Goal: Task Accomplishment & Management: Complete application form

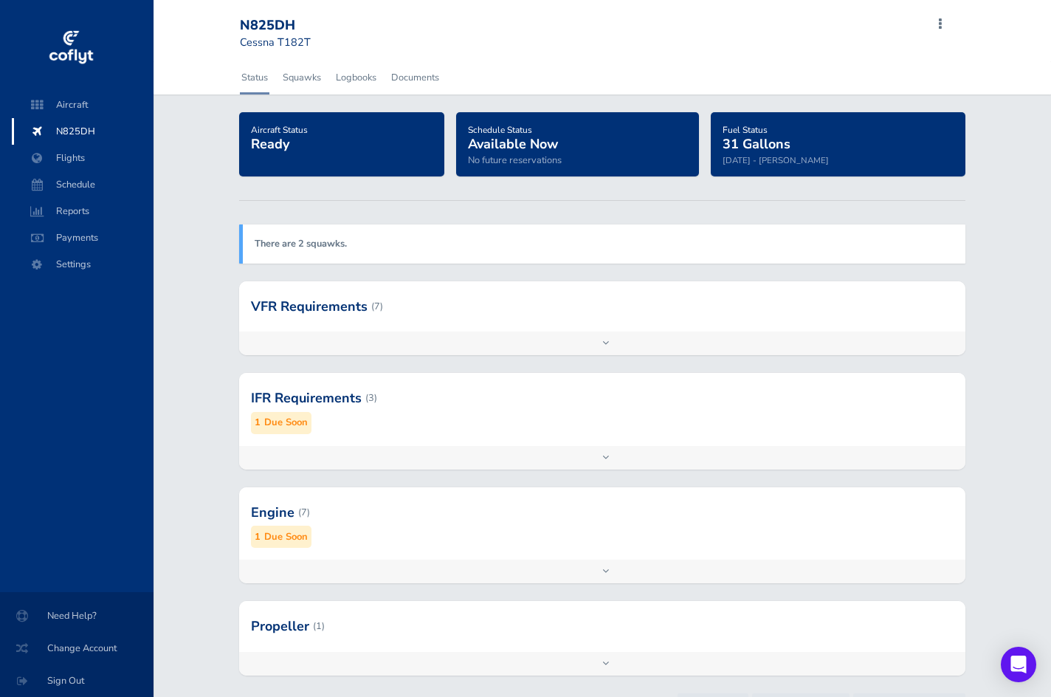
click at [603, 566] on div "Add inspection Edit" at bounding box center [602, 572] width 726 height 24
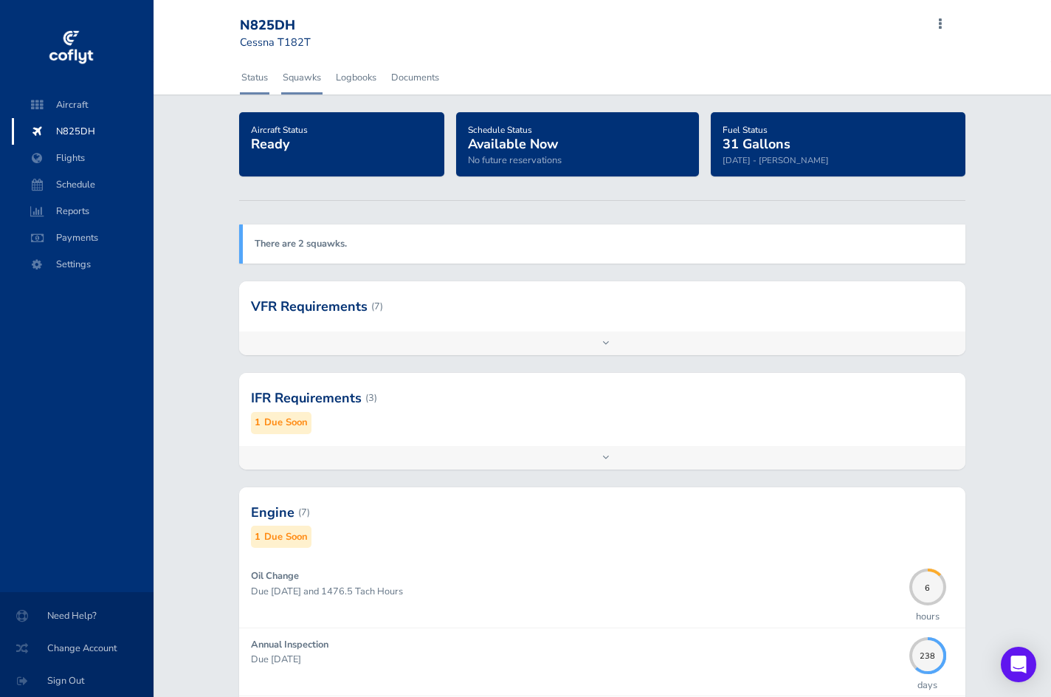
click at [306, 78] on link "Squawks" at bounding box center [301, 77] width 41 height 32
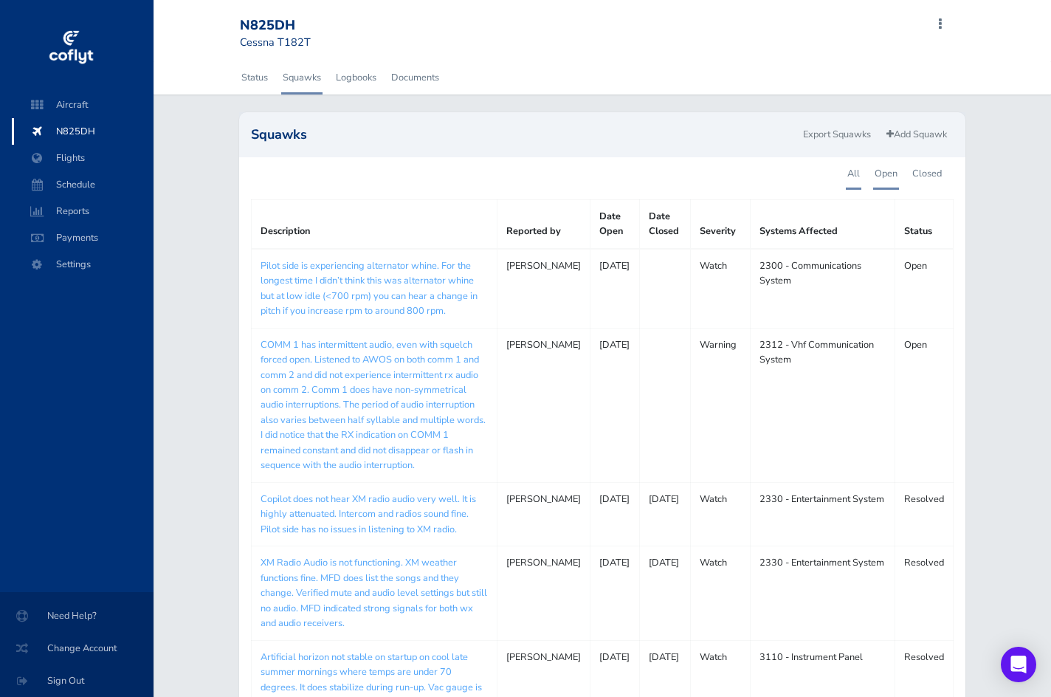
click at [892, 179] on link "Open" at bounding box center [886, 173] width 26 height 32
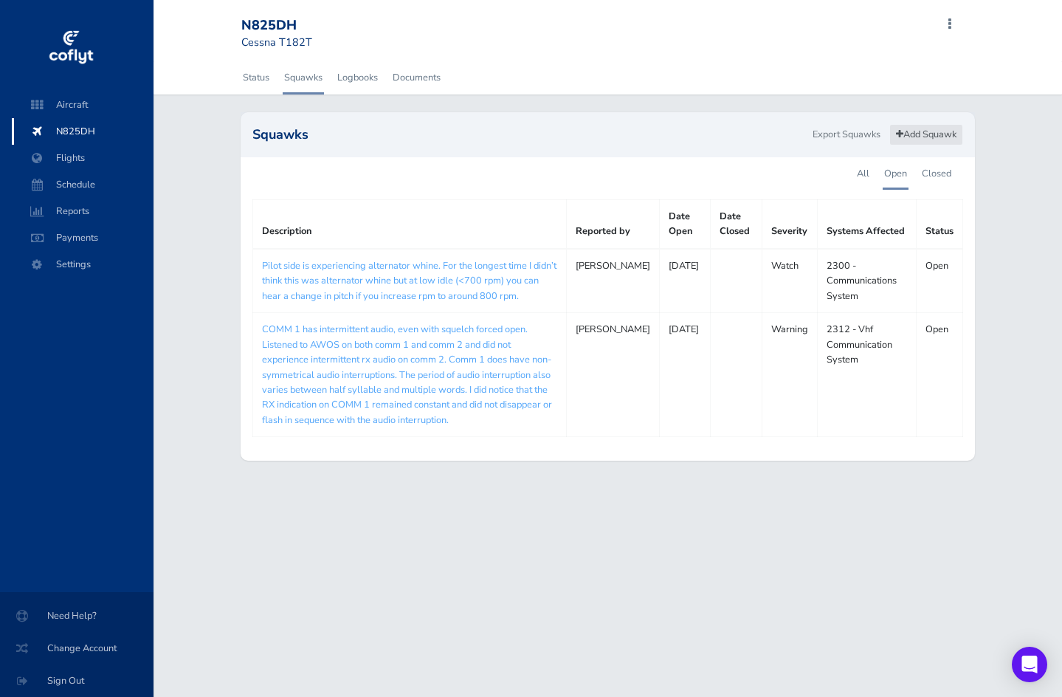
click at [917, 138] on link "Add Squawk" at bounding box center [926, 134] width 74 height 21
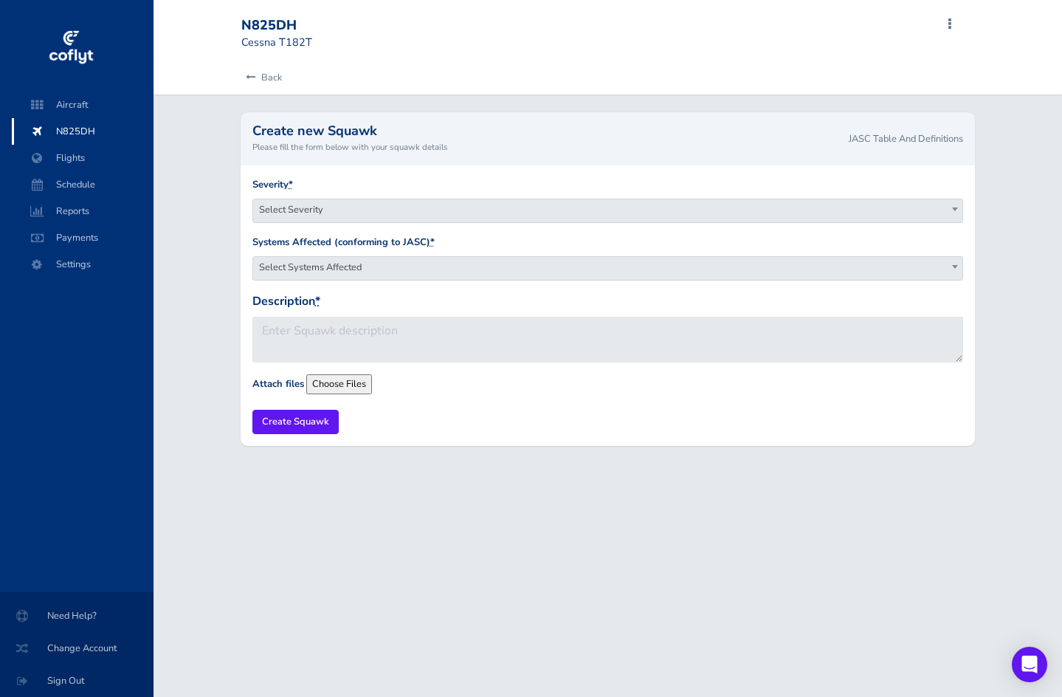
click at [400, 210] on span "Select Severity" at bounding box center [608, 209] width 710 height 21
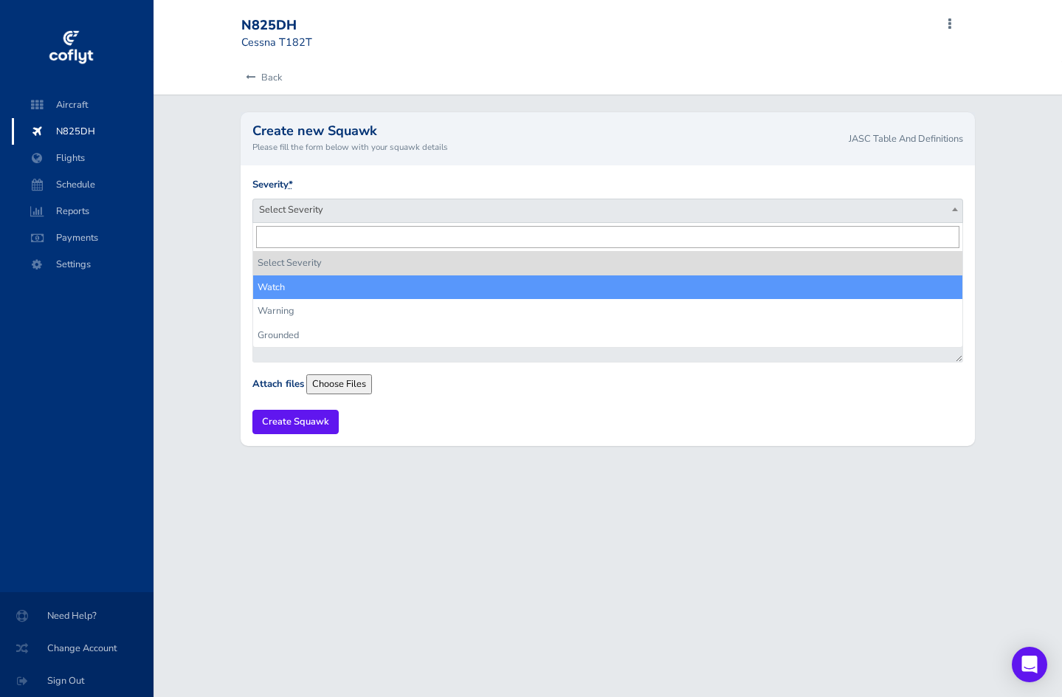
select select "watch"
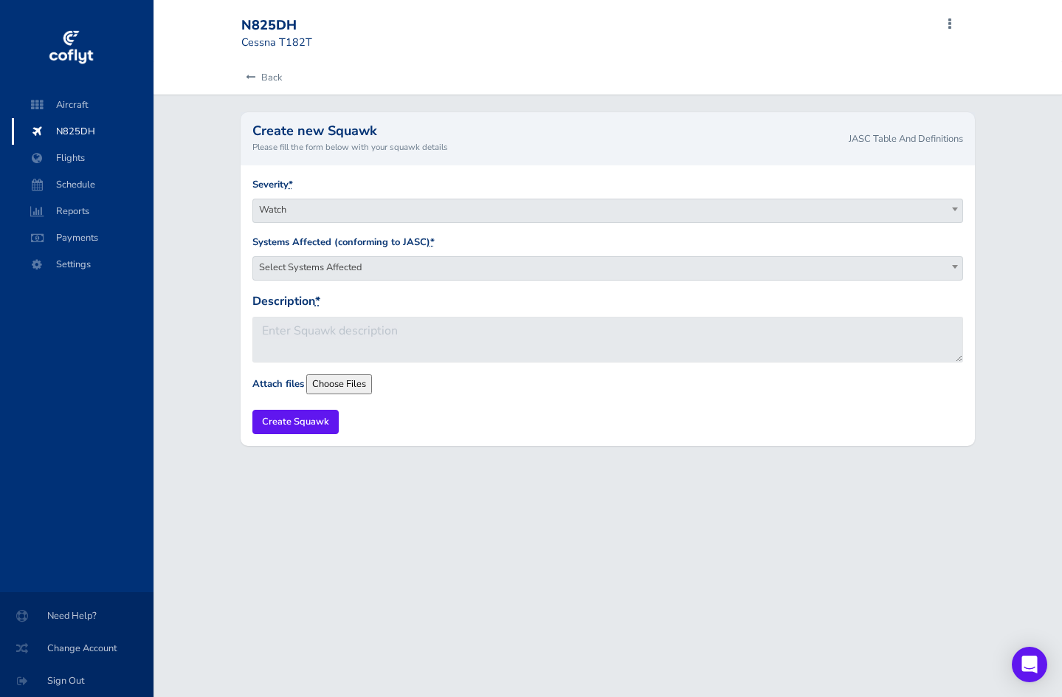
click at [372, 268] on span "Select Systems Affected" at bounding box center [608, 267] width 710 height 21
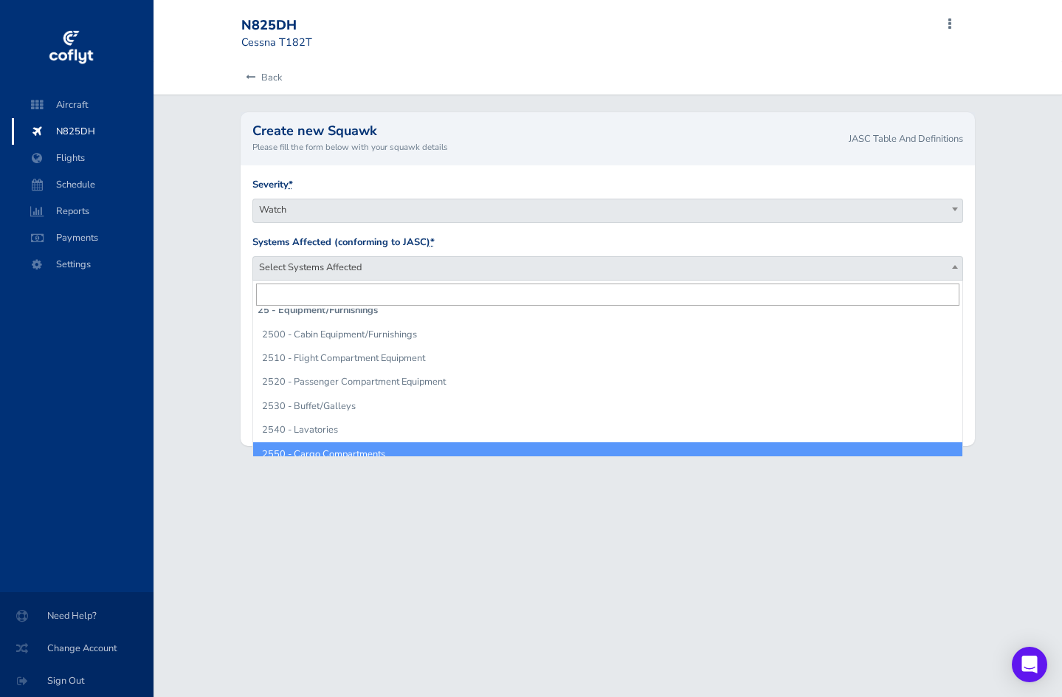
scroll to position [1993, 0]
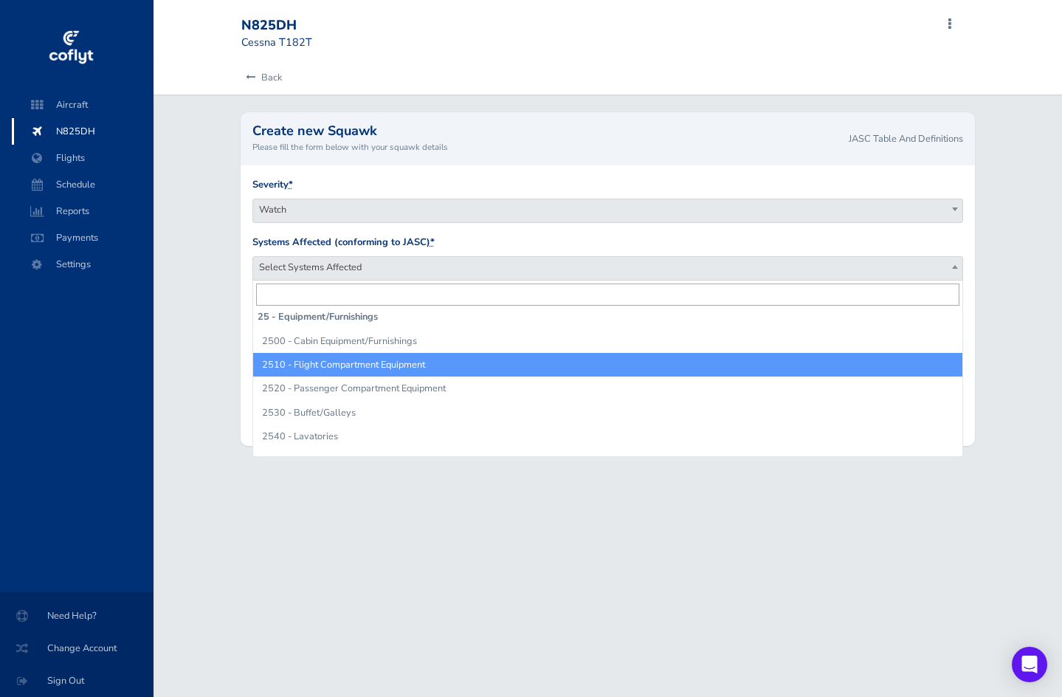
select select "2510 - Flight Compartment Equipment"
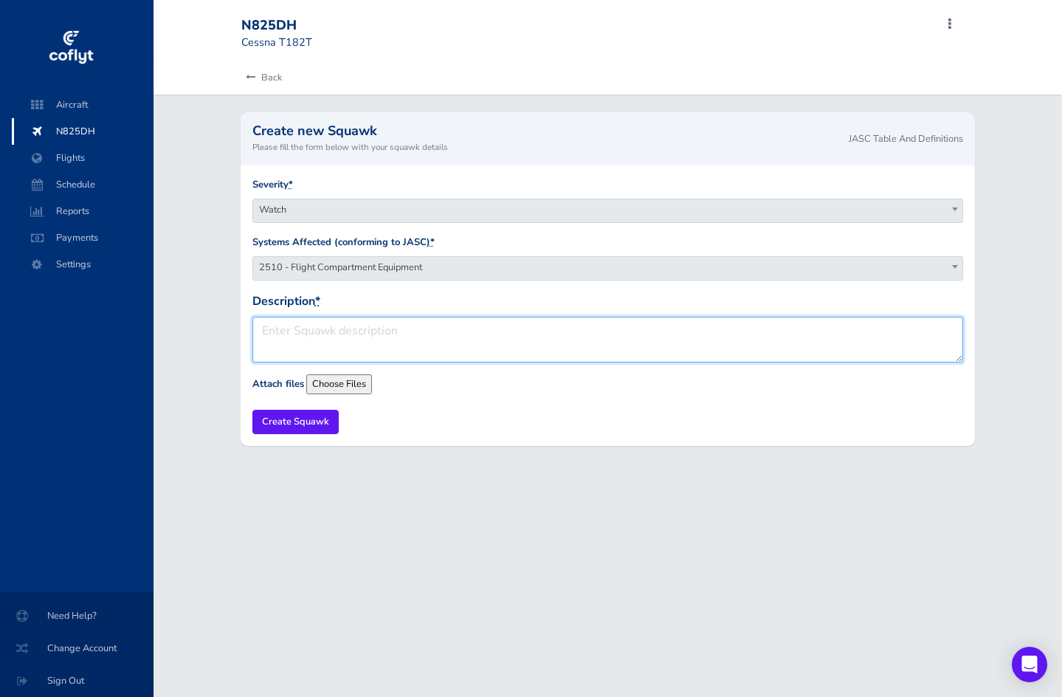
click at [420, 326] on textarea "Description *" at bounding box center [608, 340] width 712 height 46
type textarea "Pilot side windshield trim gasket is loose. Issue appears to be cosmetic."
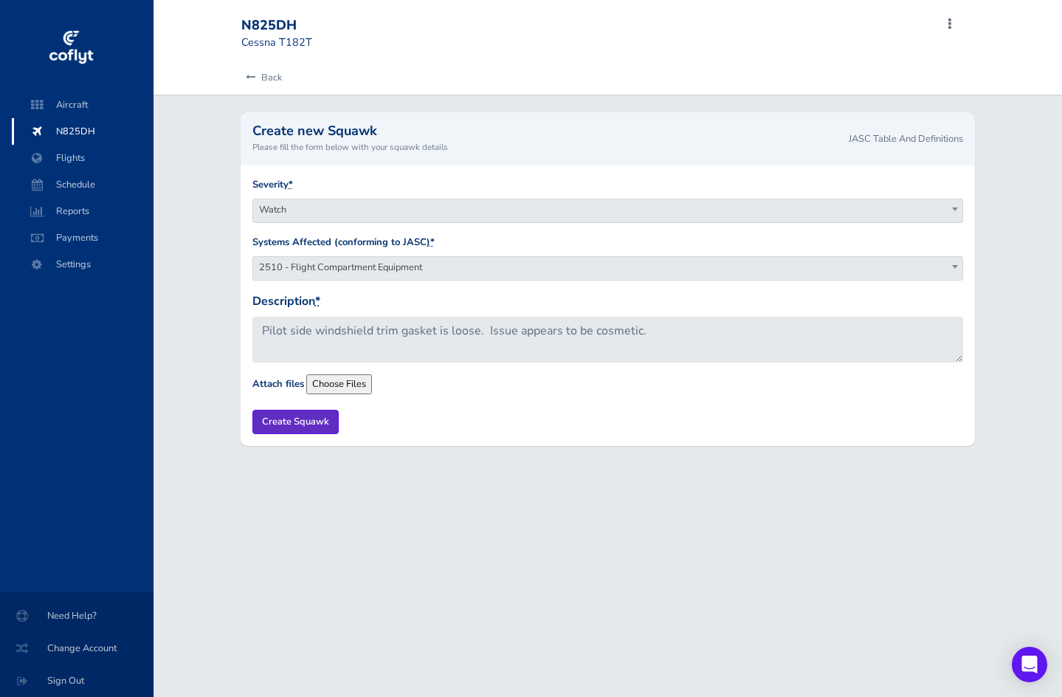
click at [278, 421] on input "Create Squawk" at bounding box center [295, 422] width 86 height 24
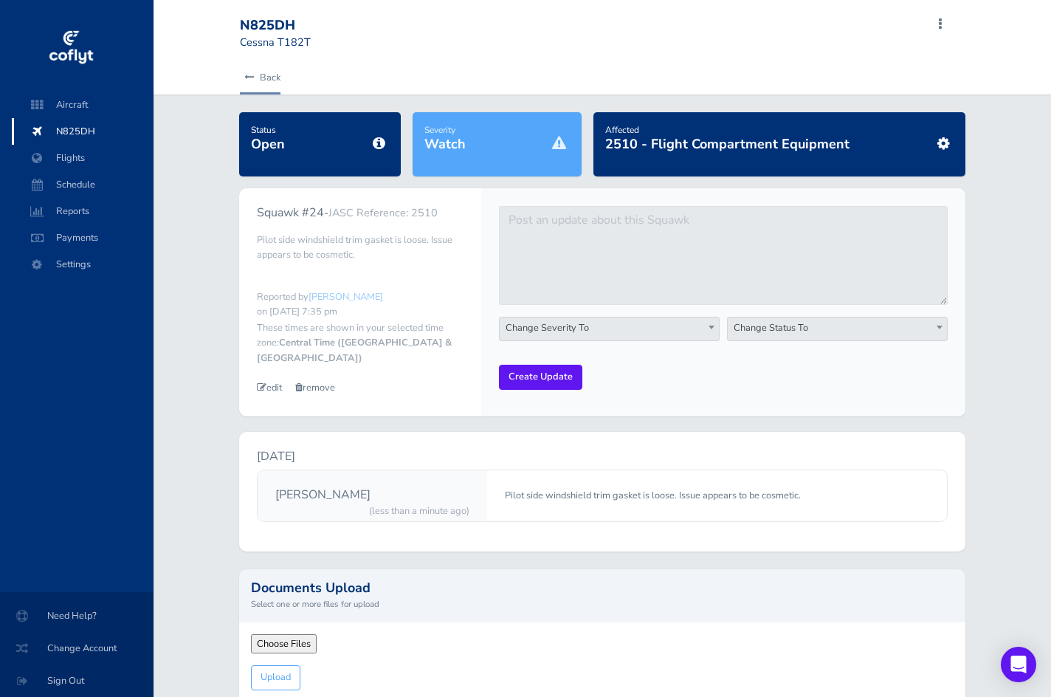
click at [264, 70] on link "Back" at bounding box center [260, 77] width 41 height 32
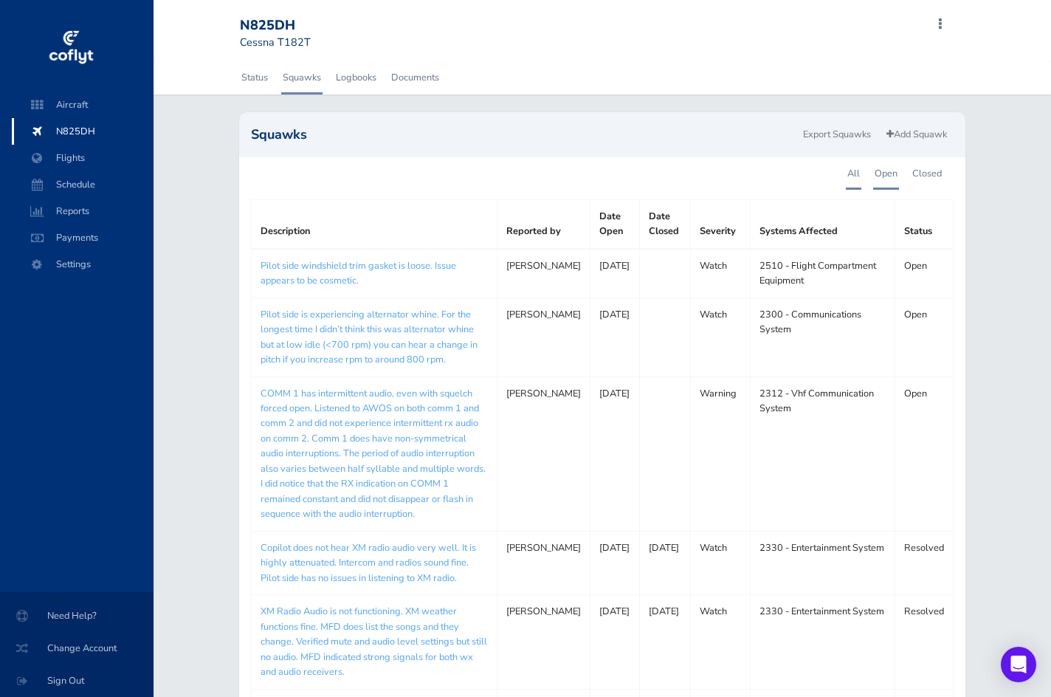
click at [895, 171] on link "Open" at bounding box center [886, 173] width 26 height 32
